Goal: Information Seeking & Learning: Understand process/instructions

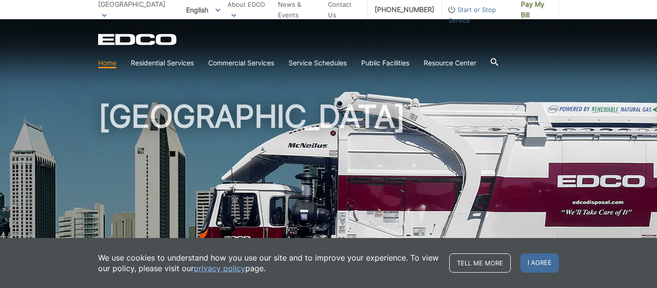
click at [391, 56] on section "Home Residential Services Curbside Pickup Recycling Organic Recycling Trash Hou…" at bounding box center [328, 63] width 461 height 18
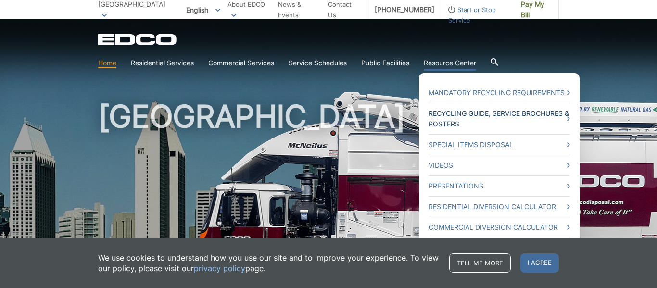
scroll to position [2, 0]
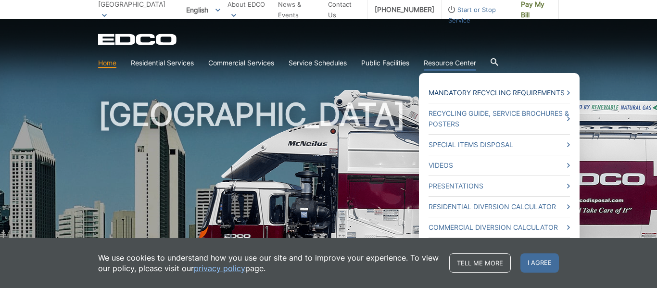
click at [478, 94] on link "Mandatory Recycling Requirements" at bounding box center [500, 93] width 142 height 11
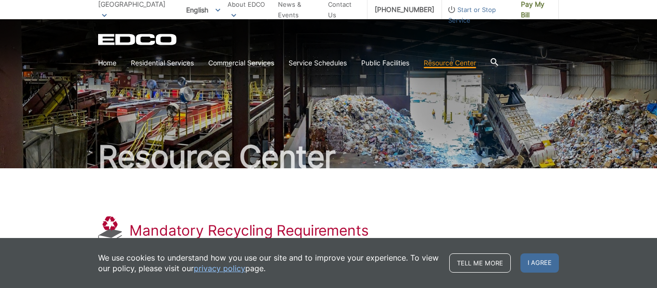
click at [504, 59] on section "Home Residential Services Curbside Pickup Recycling Organic Recycling Trash Hou…" at bounding box center [328, 63] width 461 height 18
click at [499, 63] on icon at bounding box center [495, 62] width 8 height 8
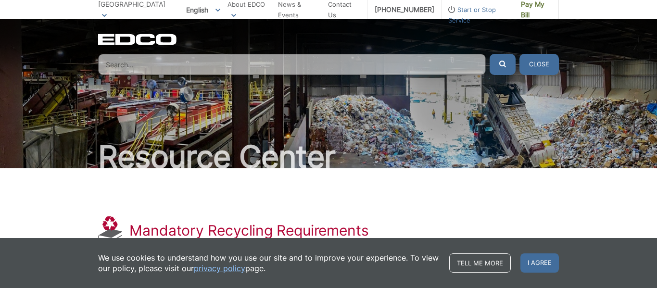
click at [541, 64] on button "Close" at bounding box center [539, 64] width 39 height 21
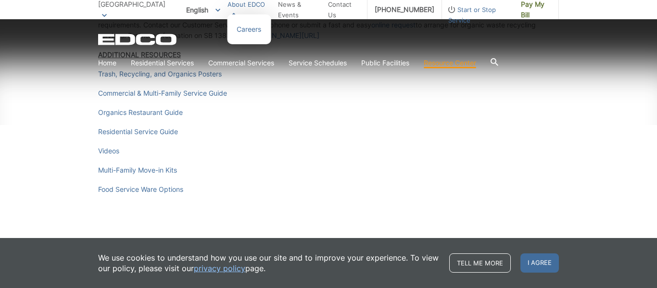
scroll to position [1415, 0]
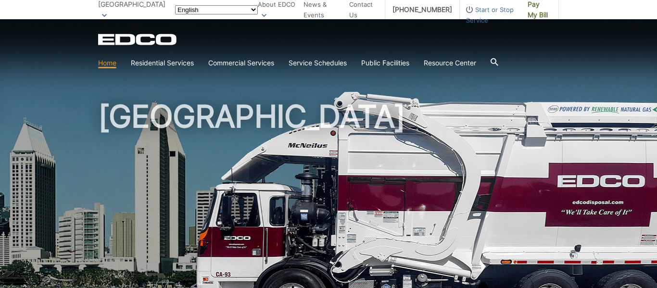
scroll to position [2, 0]
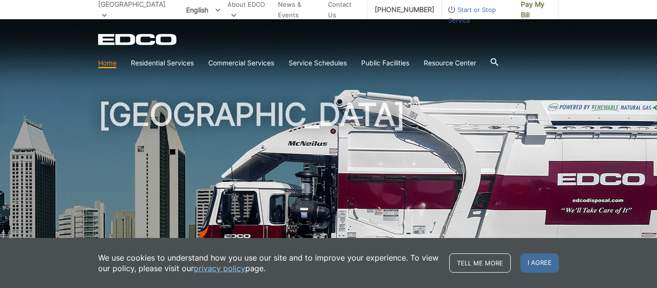
click at [499, 66] on div at bounding box center [495, 63] width 8 height 10
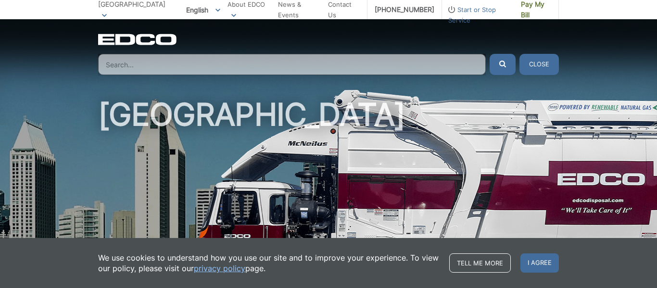
click at [500, 76] on div "[GEOGRAPHIC_DATA]" at bounding box center [328, 161] width 461 height 289
click at [538, 69] on button "Close" at bounding box center [539, 64] width 39 height 21
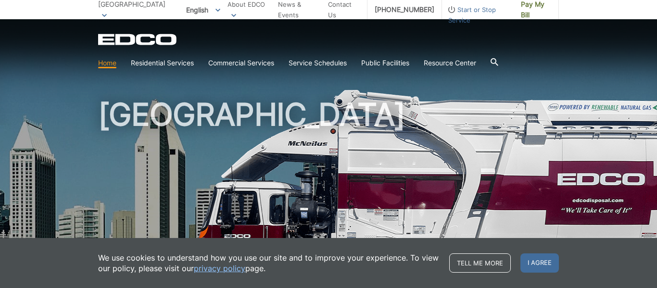
click at [499, 61] on icon at bounding box center [495, 62] width 8 height 8
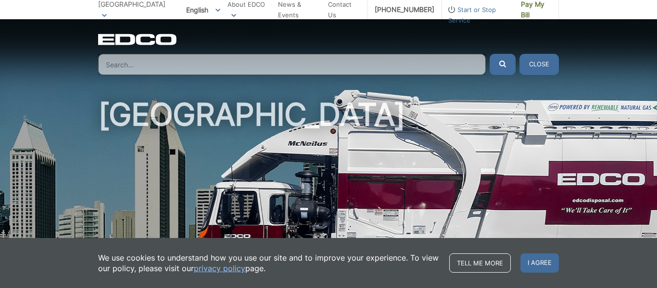
click at [505, 61] on icon "submit" at bounding box center [503, 64] width 7 height 7
click at [546, 67] on button "Close" at bounding box center [539, 64] width 39 height 21
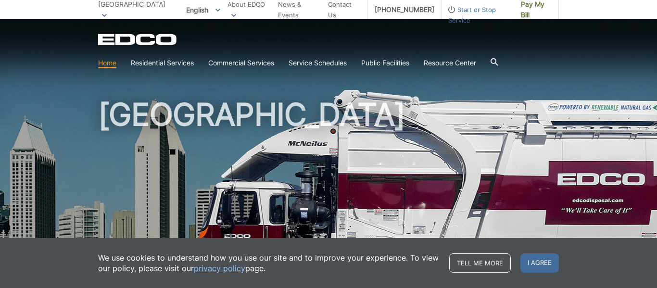
click at [496, 60] on icon at bounding box center [495, 62] width 8 height 8
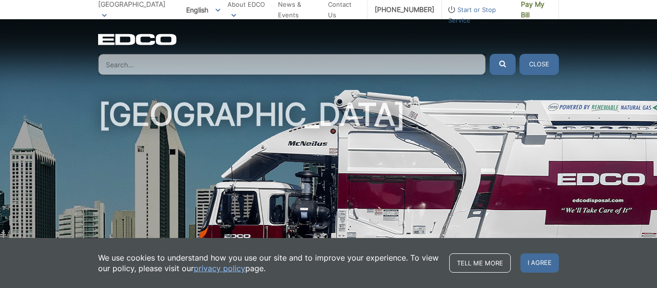
click at [541, 64] on button "Close" at bounding box center [539, 64] width 39 height 21
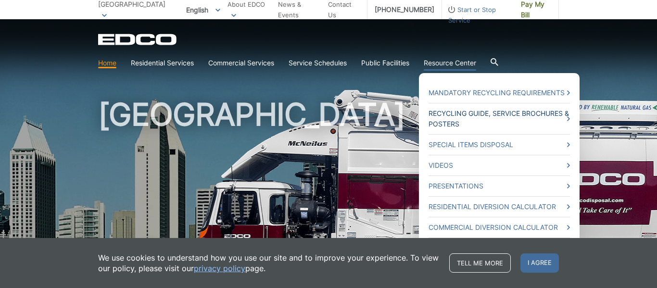
click at [470, 122] on link "Recycling Guide, Service Brochures & Posters" at bounding box center [500, 118] width 142 height 21
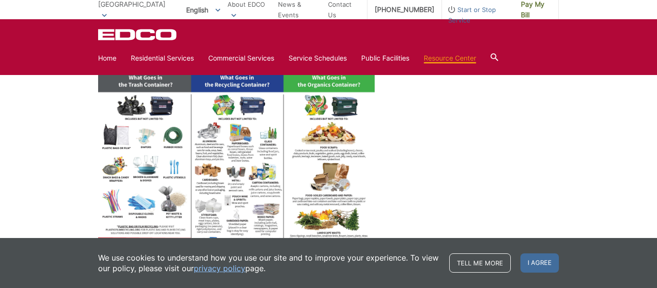
scroll to position [401, 0]
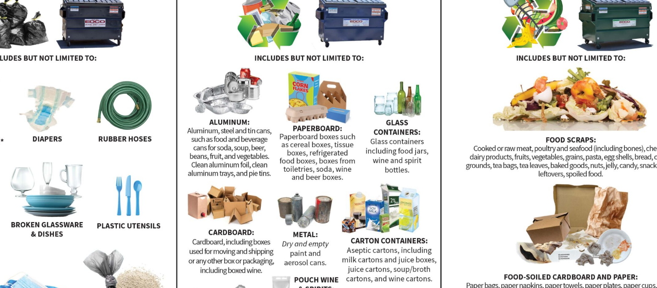
click at [196, 116] on img at bounding box center [236, 176] width 277 height 214
